Goal: Transaction & Acquisition: Purchase product/service

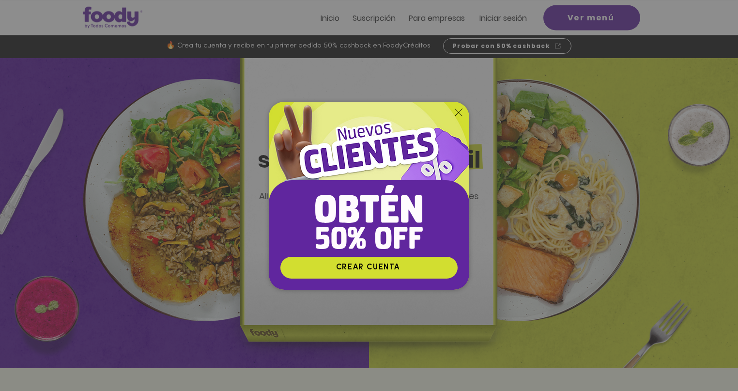
click at [458, 112] on icon "Volver al sitio" at bounding box center [459, 112] width 8 height 8
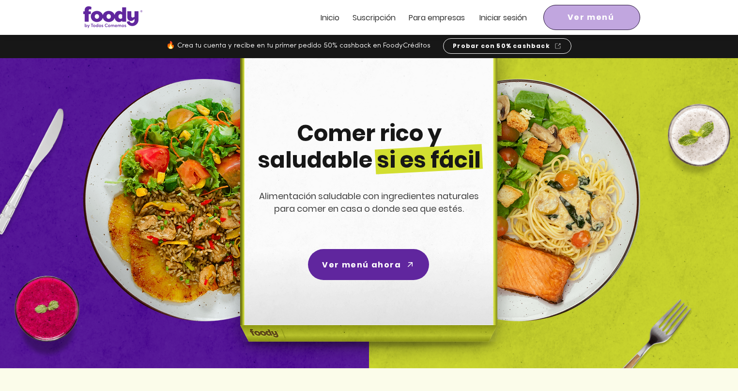
click at [595, 23] on span "Ver menú" at bounding box center [590, 18] width 47 height 12
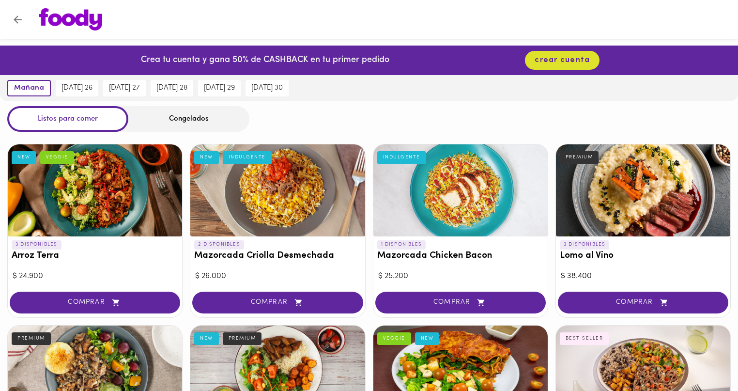
click at [176, 120] on div "Congelados" at bounding box center [188, 119] width 121 height 26
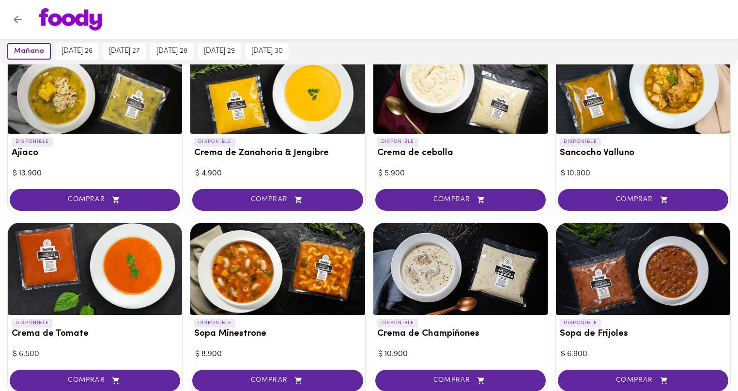
scroll to position [137, 0]
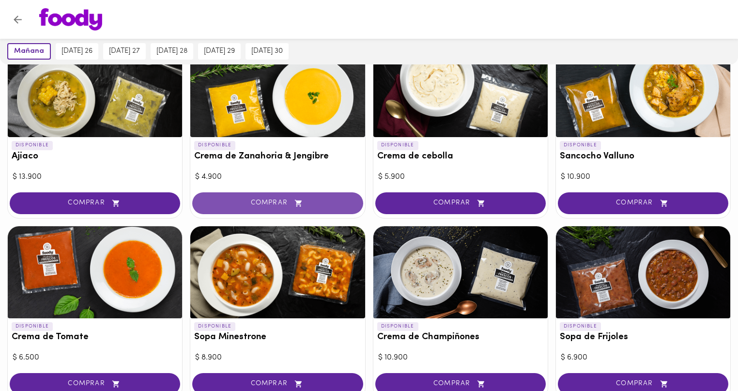
click at [301, 196] on button "COMPRAR" at bounding box center [277, 203] width 170 height 22
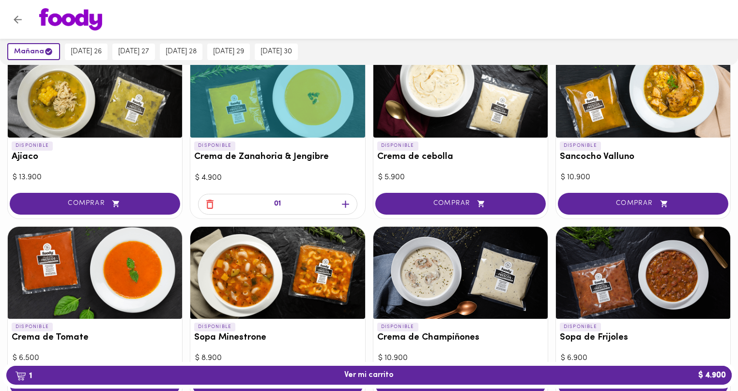
click at [344, 200] on icon "button" at bounding box center [345, 204] width 12 height 12
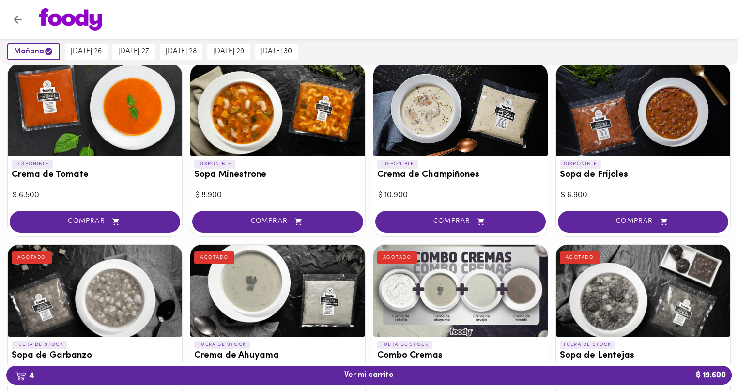
scroll to position [306, 0]
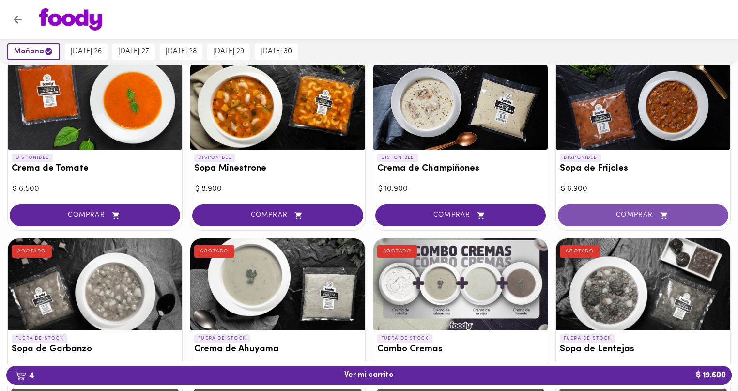
click at [684, 208] on button "COMPRAR" at bounding box center [643, 215] width 170 height 22
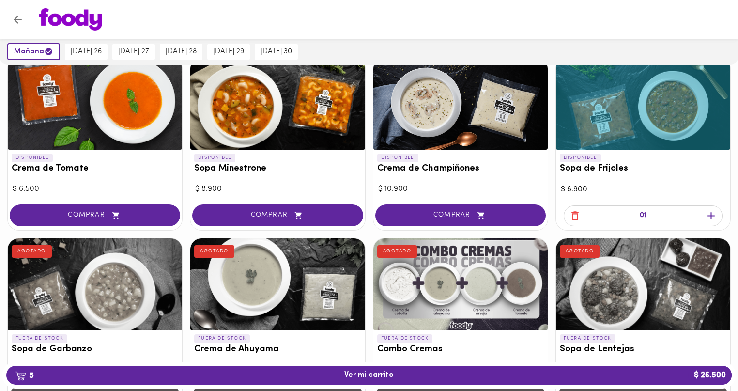
click at [706, 211] on icon "button" at bounding box center [711, 216] width 12 height 12
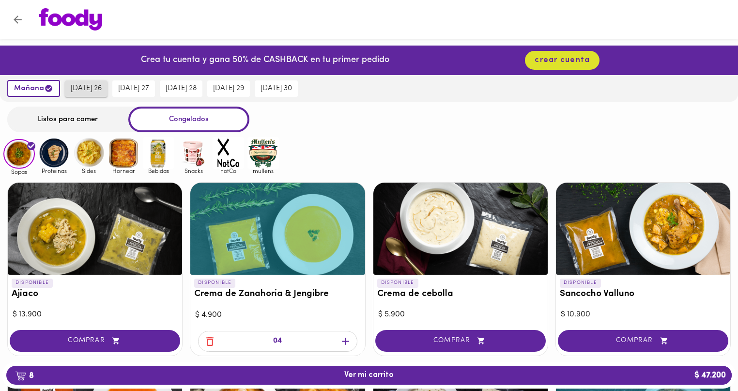
scroll to position [0, 0]
click at [99, 92] on span "[DATE] 26" at bounding box center [86, 88] width 31 height 9
